Goal: Transaction & Acquisition: Obtain resource

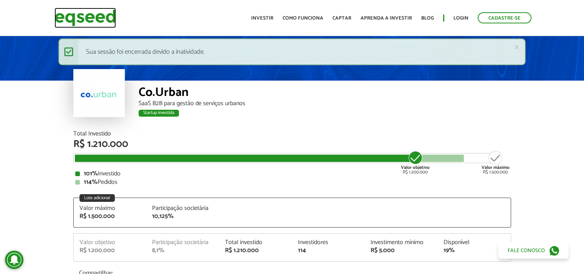
click at [95, 19] on img at bounding box center [85, 18] width 61 height 20
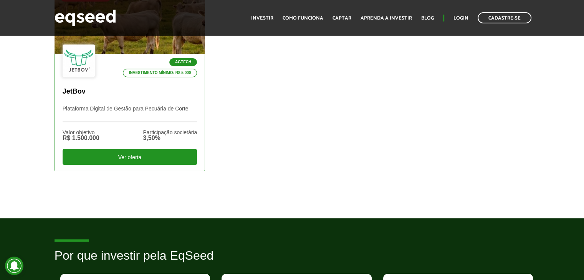
scroll to position [230, 0]
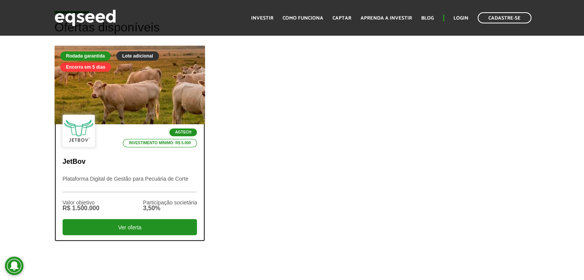
click at [149, 118] on div "Agtech Investimento mínimo: R$ 5.000" at bounding box center [130, 131] width 135 height 33
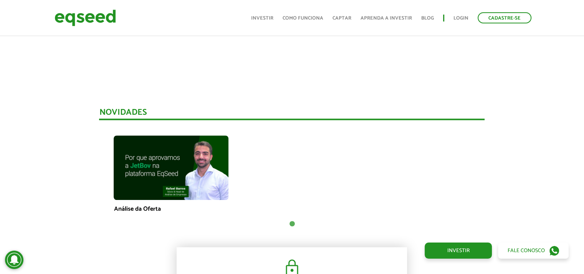
scroll to position [576, 0]
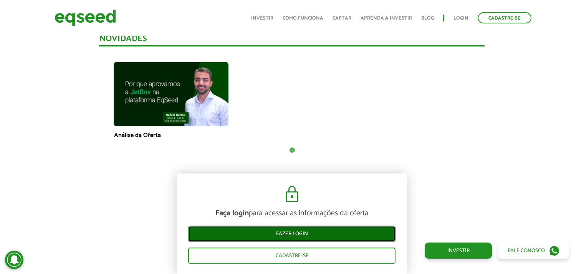
click at [302, 236] on link "Fazer login" at bounding box center [291, 234] width 207 height 16
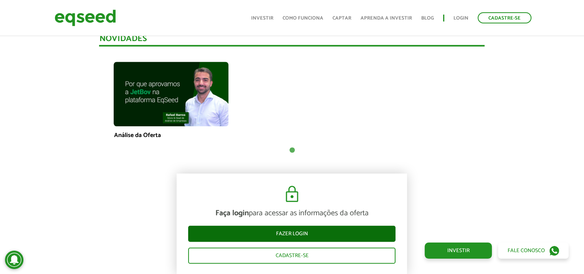
scroll to position [956, 0]
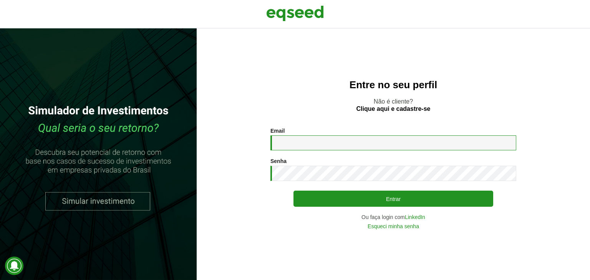
click at [294, 145] on input "Email *" at bounding box center [393, 143] width 246 height 15
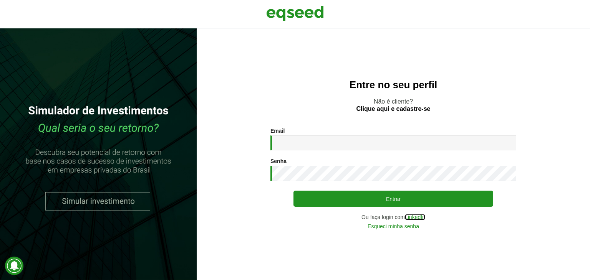
click at [415, 217] on link "LinkedIn" at bounding box center [415, 217] width 20 height 5
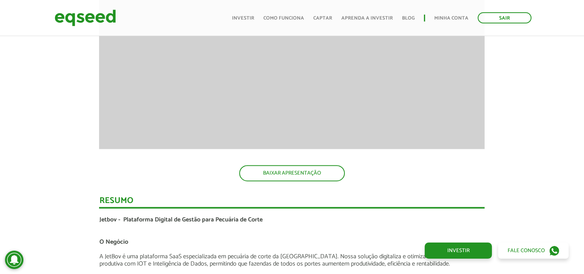
scroll to position [1158, 0]
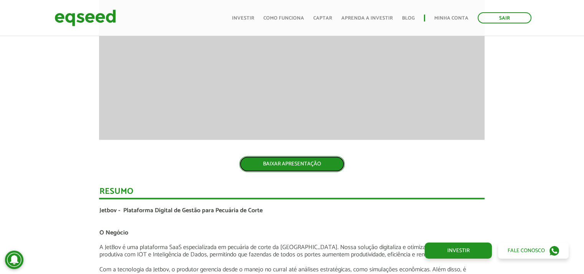
click at [308, 166] on link "BAIXAR APRESENTAÇÃO" at bounding box center [292, 164] width 106 height 16
